Goal: Information Seeking & Learning: Stay updated

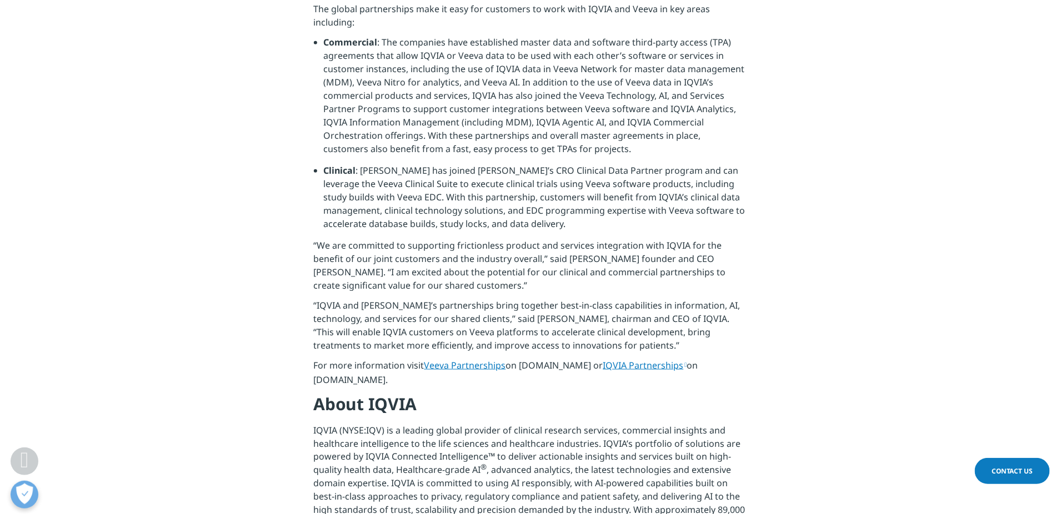
scroll to position [555, 0]
